Goal: Task Accomplishment & Management: Complete application form

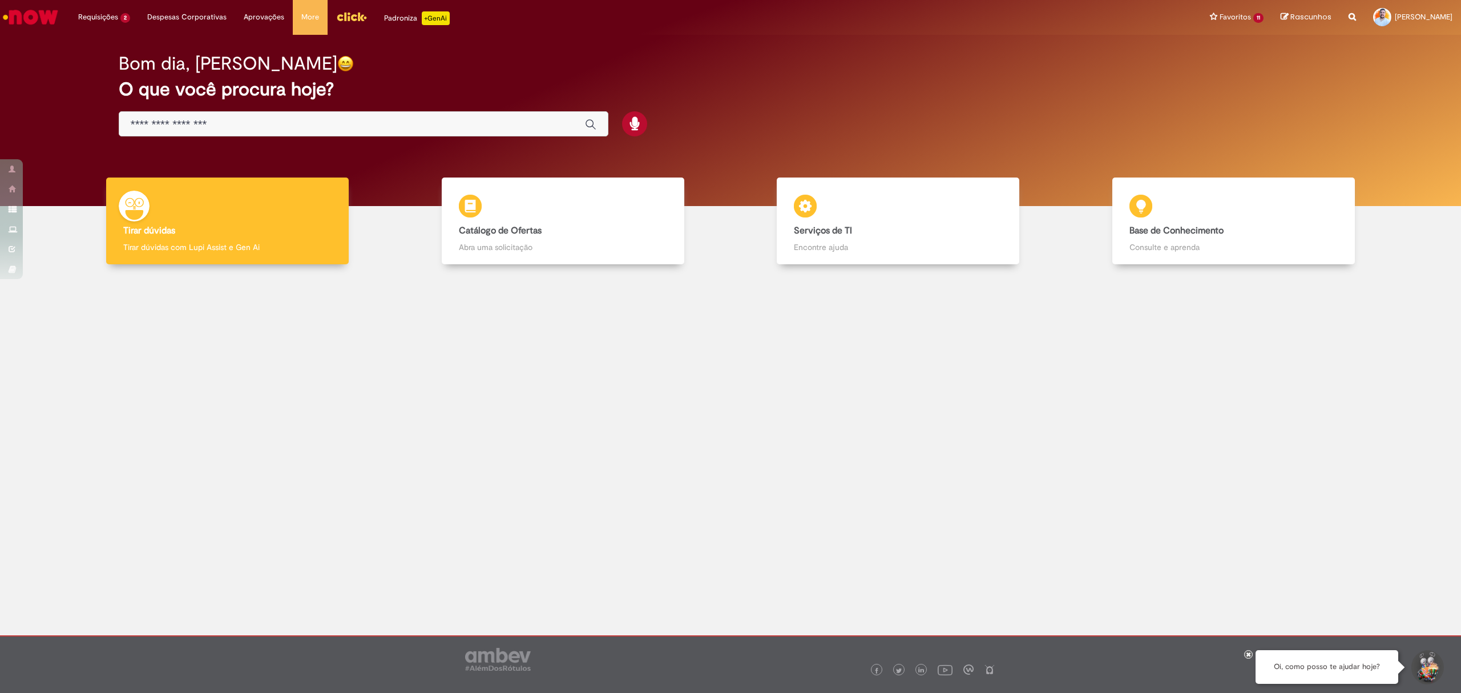
click at [305, 126] on input "Basta digitar aqui" at bounding box center [352, 124] width 443 height 13
click at [266, 449] on div at bounding box center [731, 391] width 1444 height 236
click at [110, 40] on link "Exibir Todas as Solicitações" at bounding box center [133, 46] width 126 height 13
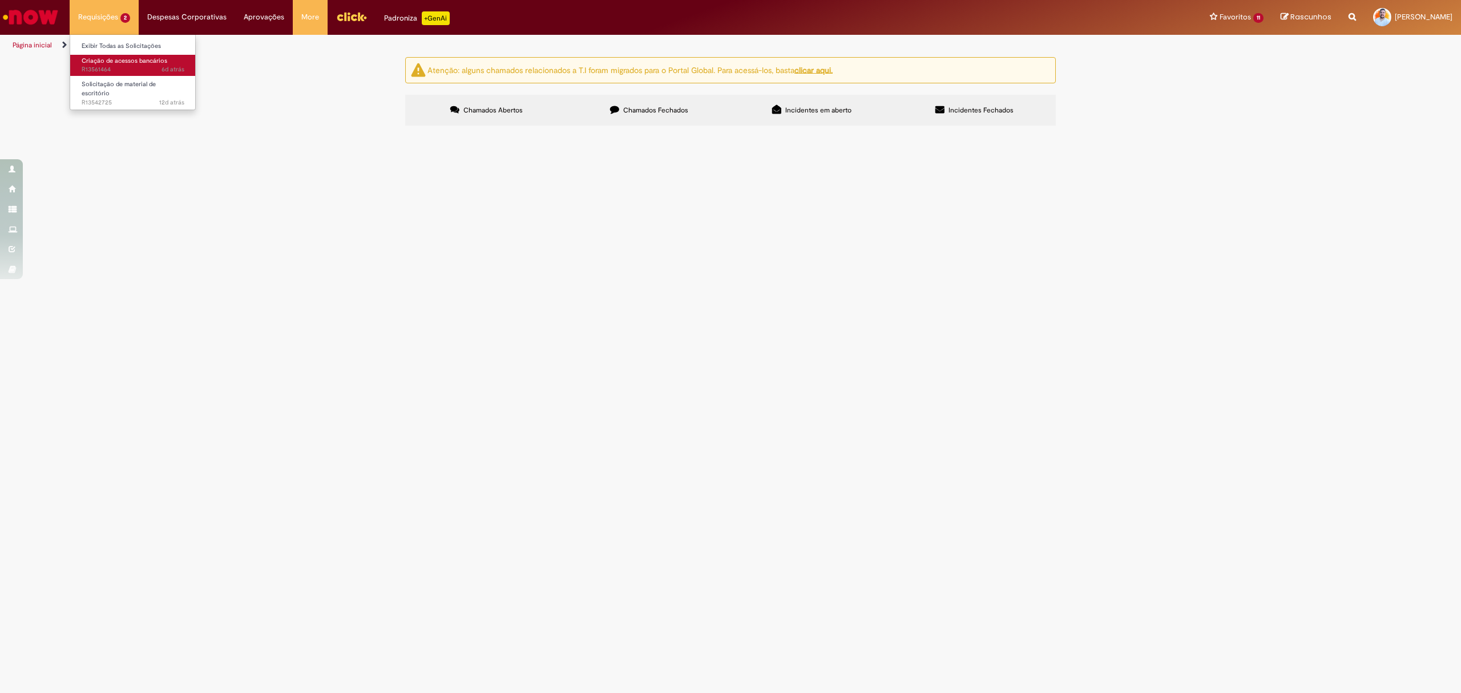
click at [121, 62] on span "Criação de acessos bancários" at bounding box center [125, 61] width 86 height 9
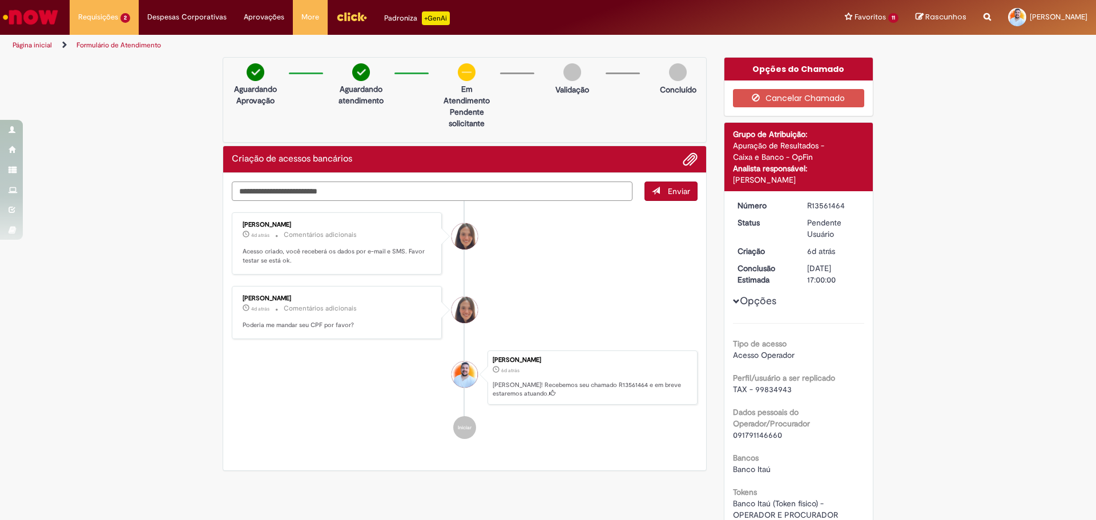
click at [489, 194] on textarea "Digite sua mensagem aqui..." at bounding box center [432, 192] width 401 height 20
type textarea "**********"
click at [668, 190] on span "Enviar" at bounding box center [679, 191] width 22 height 10
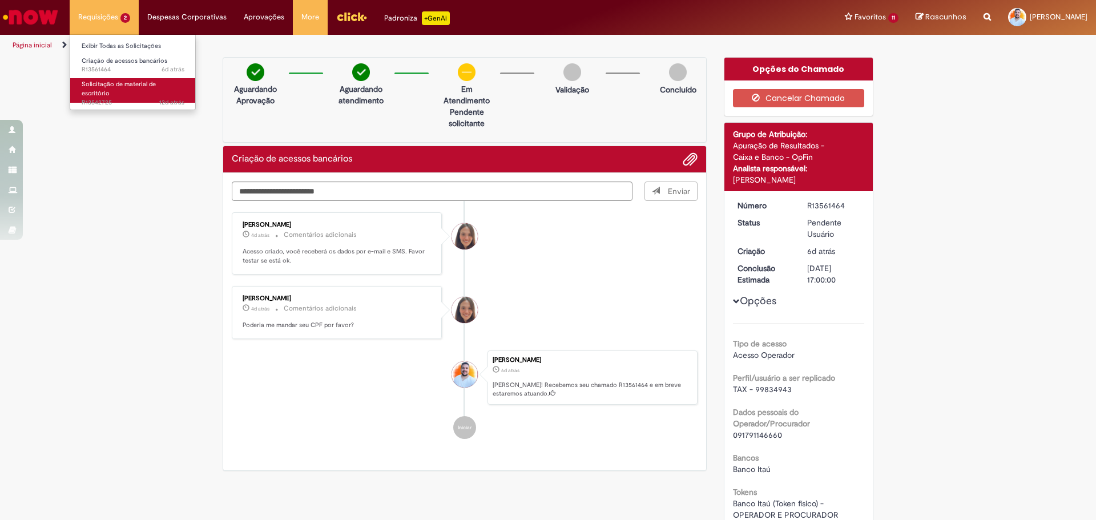
click at [127, 83] on span "Solicitação de material de escritório" at bounding box center [119, 89] width 74 height 18
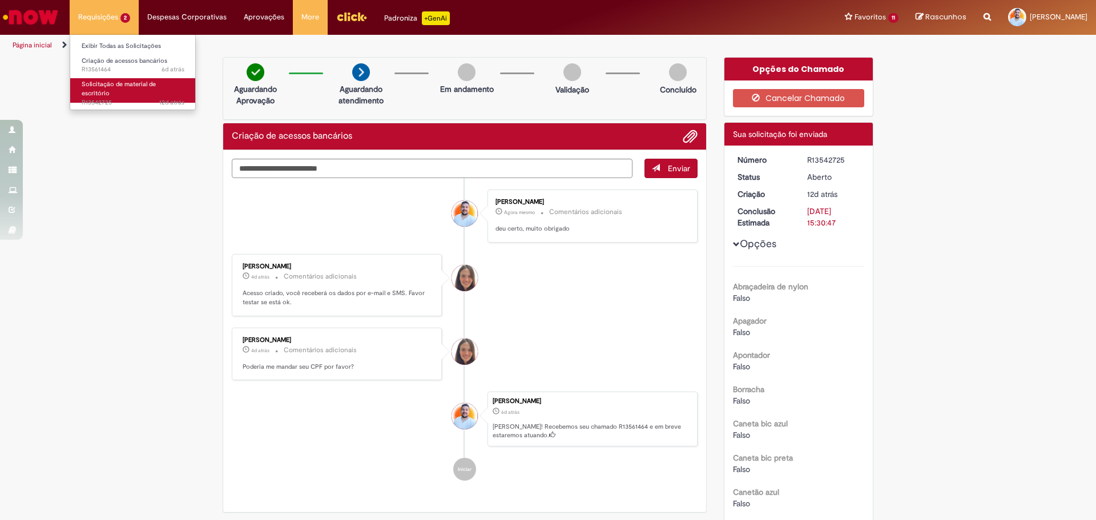
click at [129, 83] on span "Solicitação de material de escritório" at bounding box center [119, 89] width 74 height 18
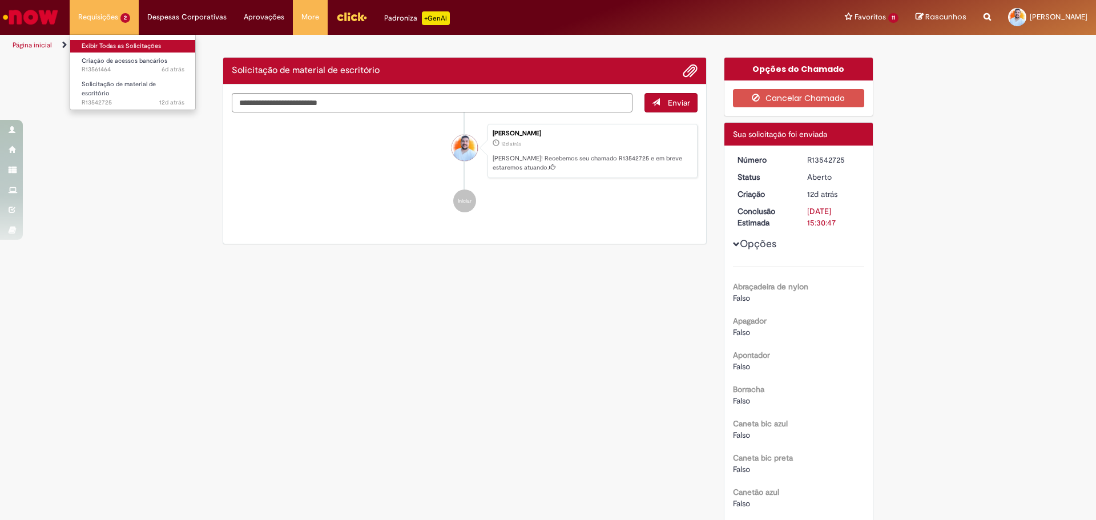
click at [130, 47] on link "Exibir Todas as Solicitações" at bounding box center [133, 46] width 126 height 13
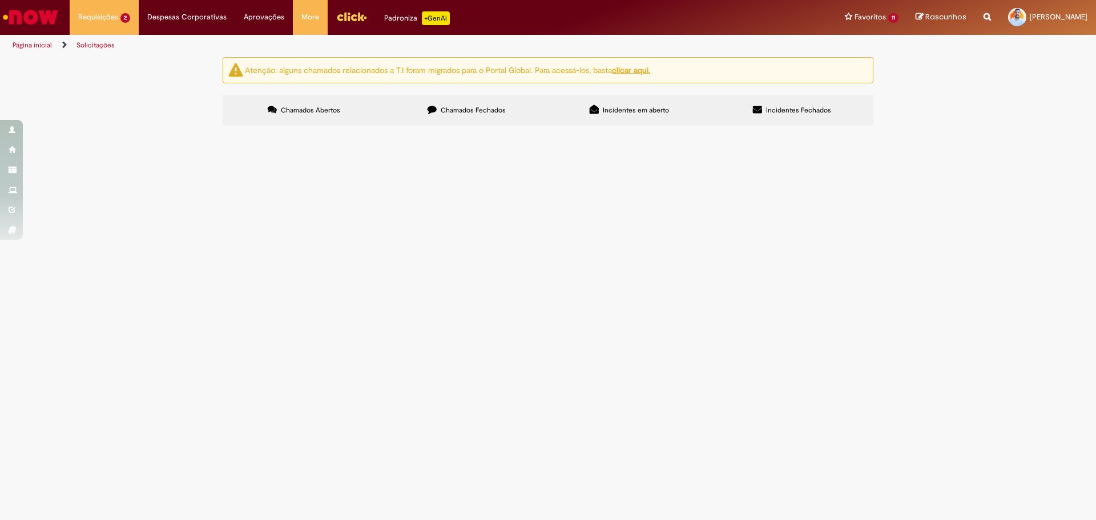
click at [501, 116] on label "Chamados Fechados" at bounding box center [466, 110] width 163 height 31
